Goal: Navigation & Orientation: Find specific page/section

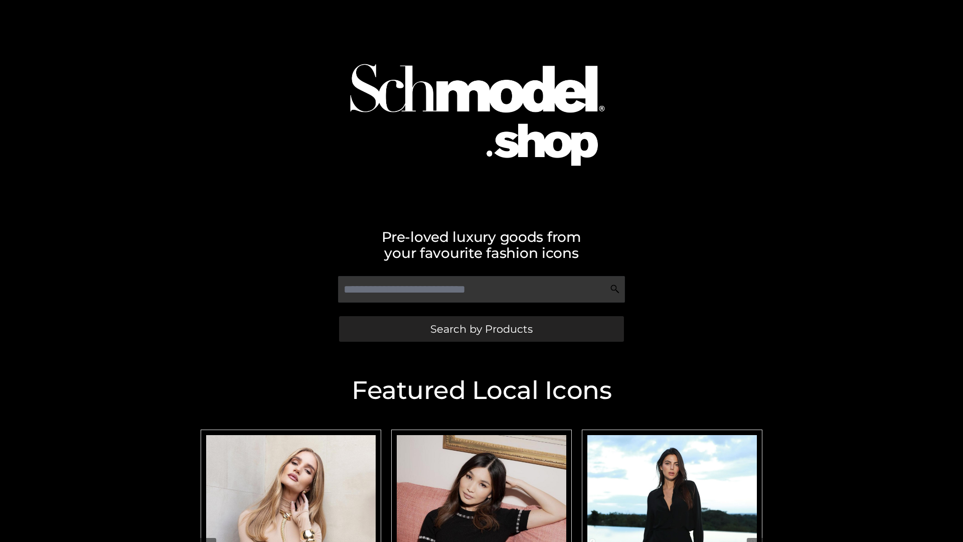
click at [481, 328] on span "Search by Products" at bounding box center [481, 328] width 102 height 11
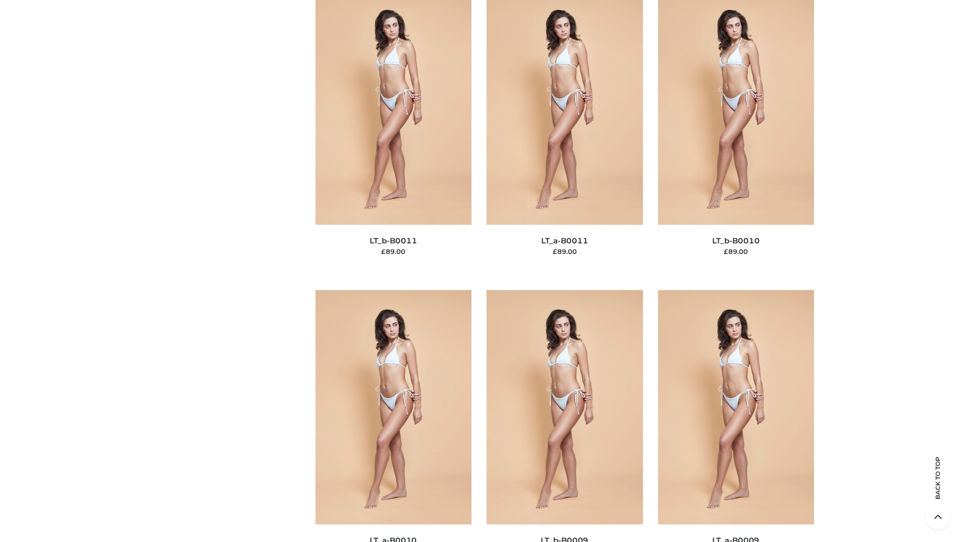
scroll to position [4504, 0]
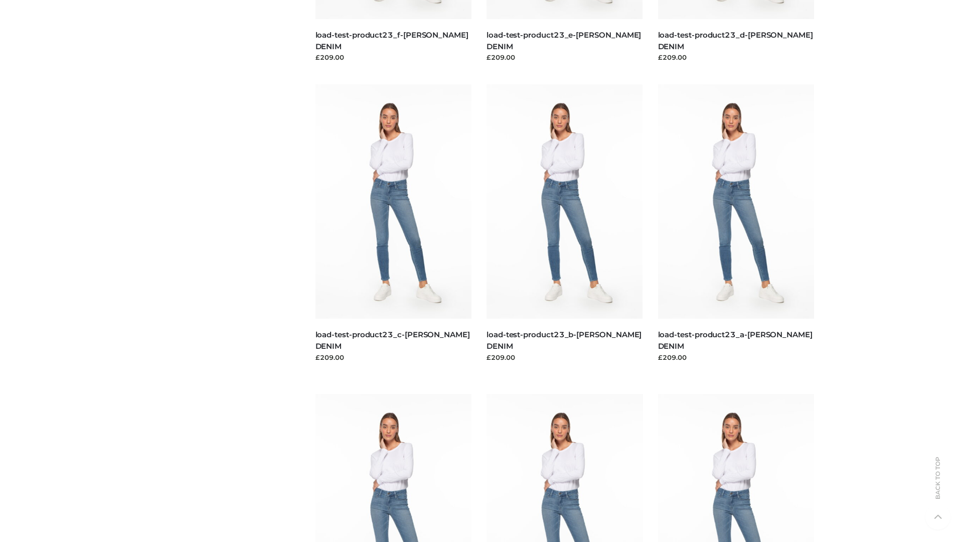
scroll to position [880, 0]
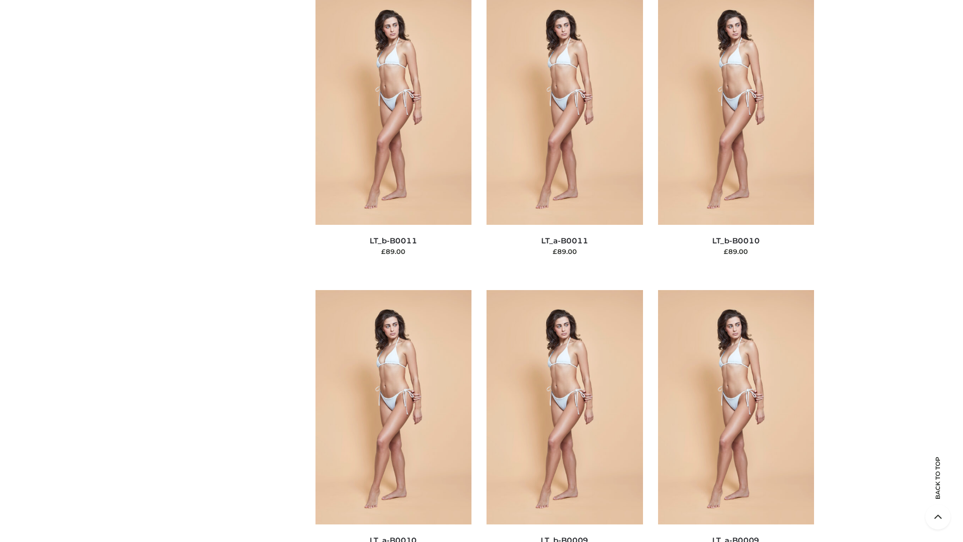
scroll to position [4504, 0]
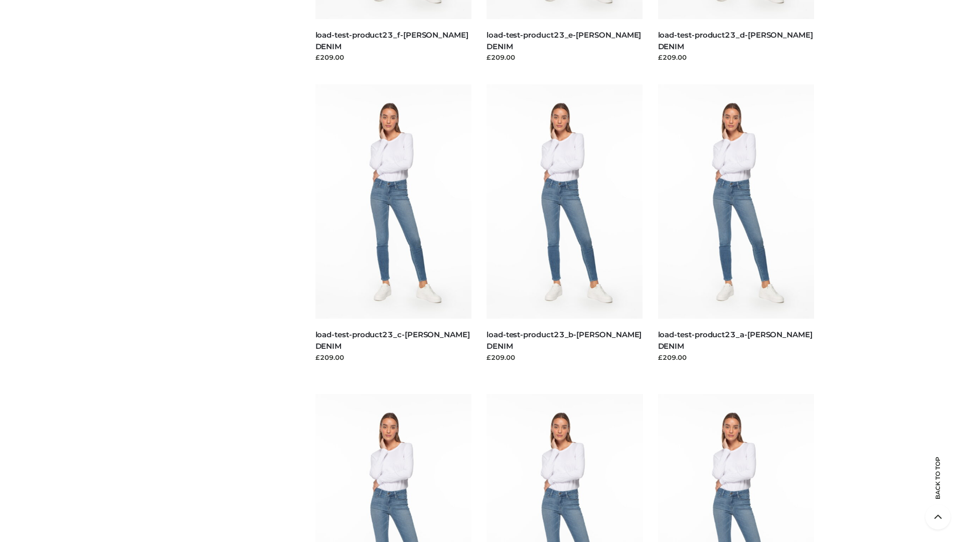
scroll to position [880, 0]
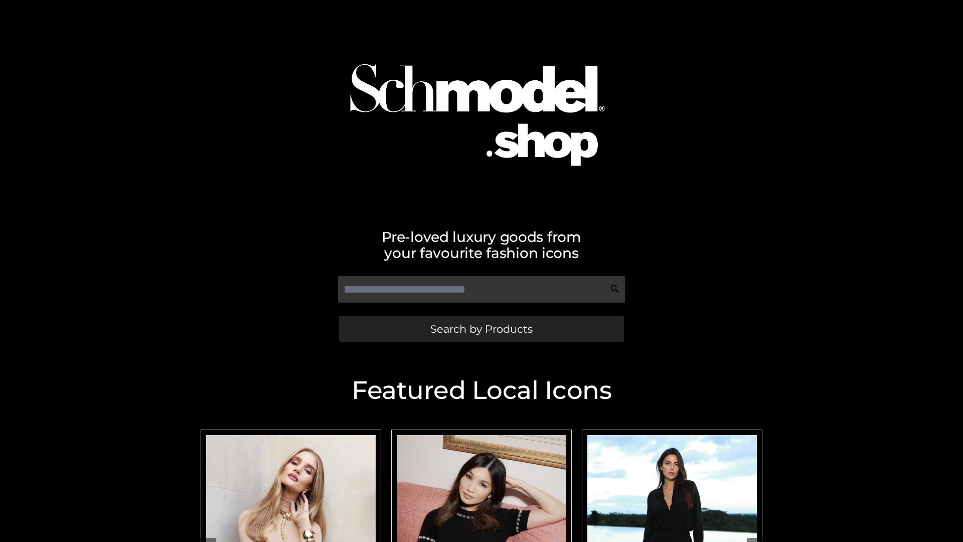
click at [481, 328] on span "Search by Products" at bounding box center [481, 328] width 102 height 11
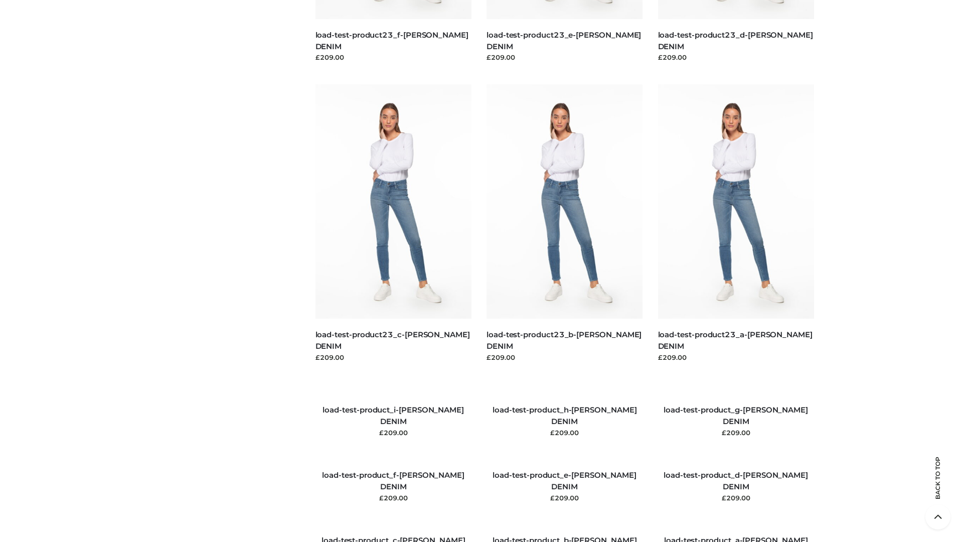
scroll to position [1150, 0]
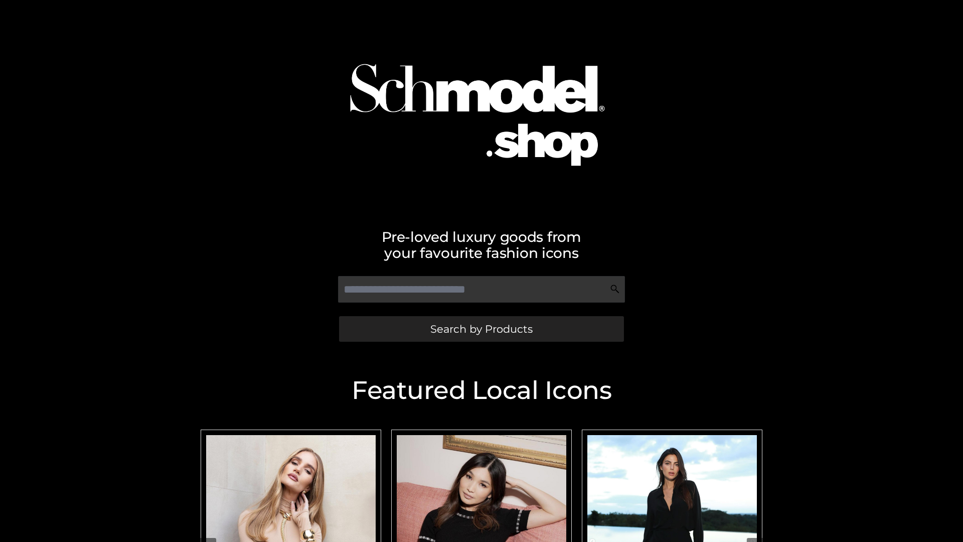
click at [481, 328] on span "Search by Products" at bounding box center [481, 328] width 102 height 11
